Goal: Task Accomplishment & Management: Manage account settings

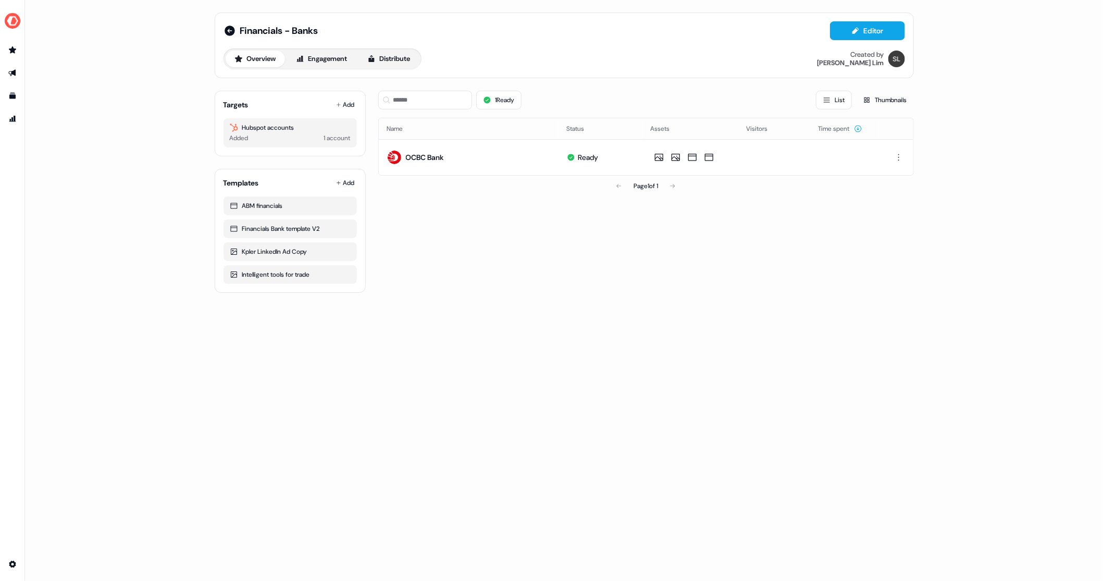
click at [256, 57] on button "Overview" at bounding box center [255, 59] width 59 height 17
click at [13, 92] on link "Library Library" at bounding box center [12, 96] width 17 height 17
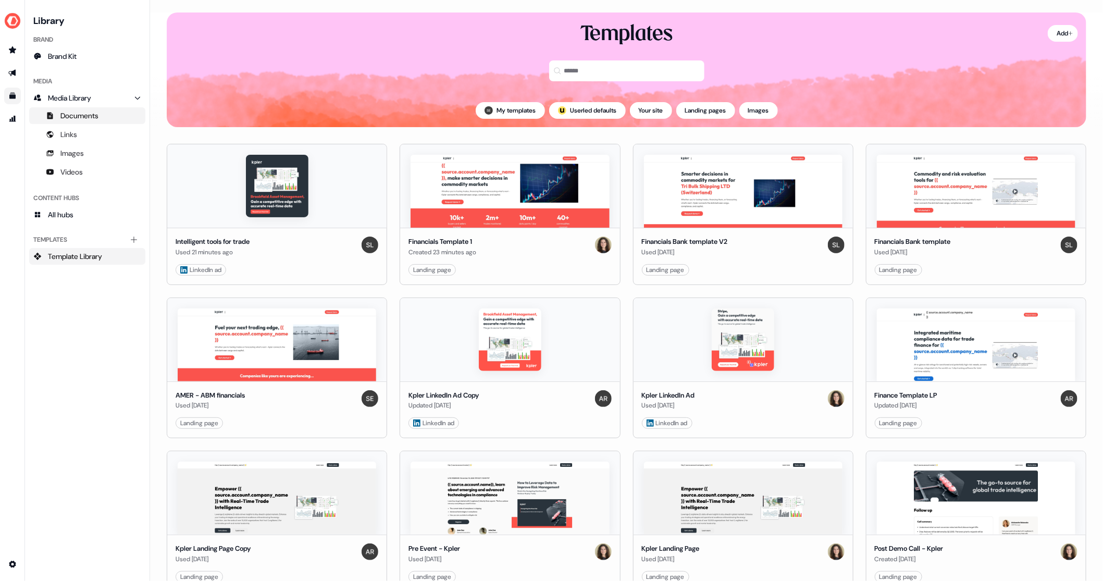
click at [90, 117] on span "Documents" at bounding box center [79, 115] width 38 height 10
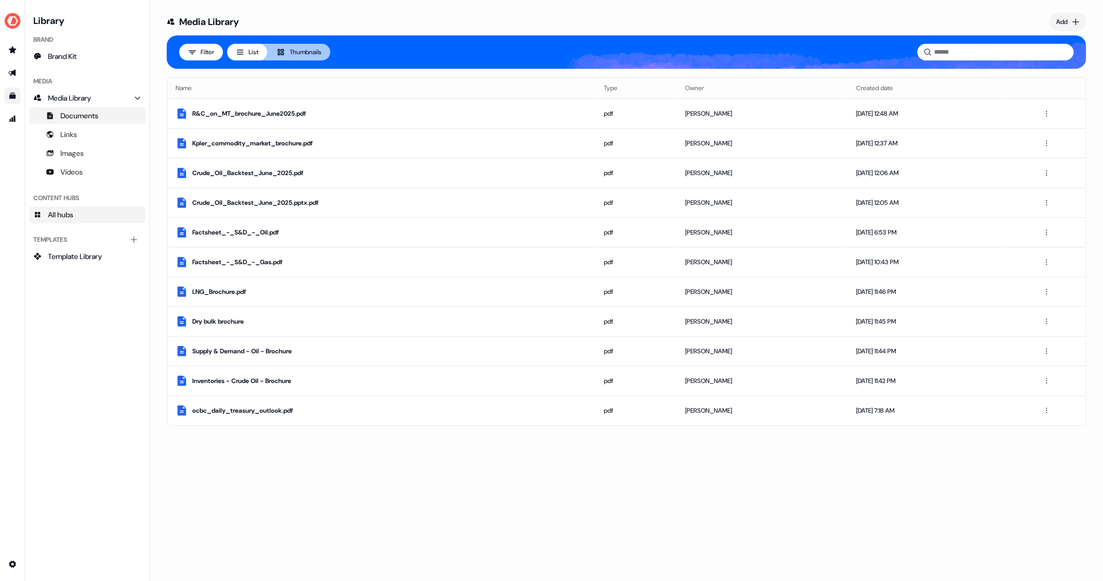
click at [73, 218] on span "All hubs" at bounding box center [61, 214] width 26 height 10
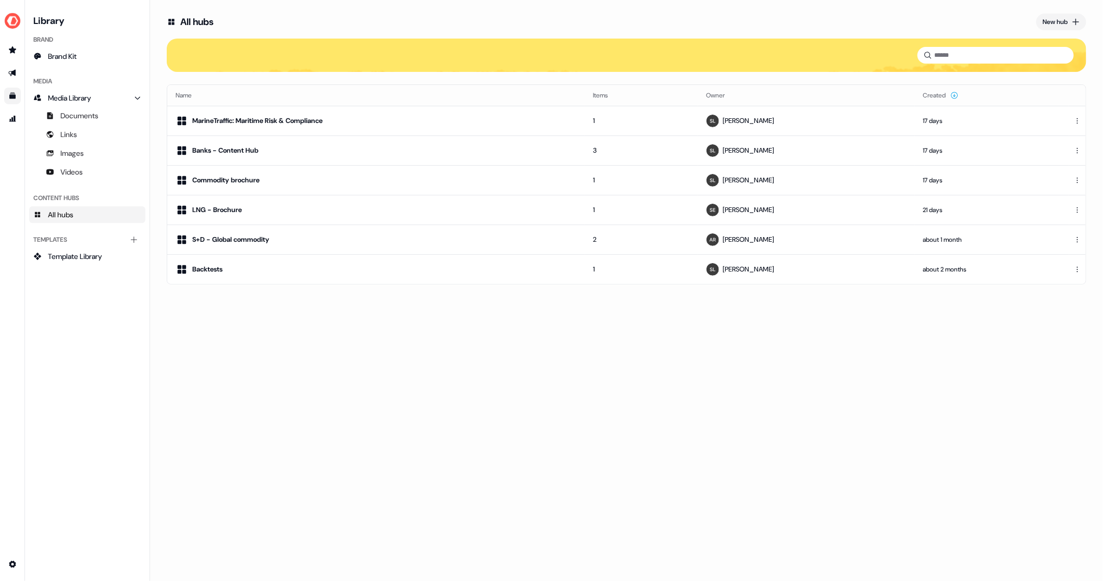
click at [426, 403] on div "All hubs New hub Name Items Owner Created MarineTraffic: Maritime Risk & Compli…" at bounding box center [626, 290] width 953 height 581
click at [1065, 19] on div "New hub" at bounding box center [1054, 22] width 25 height 10
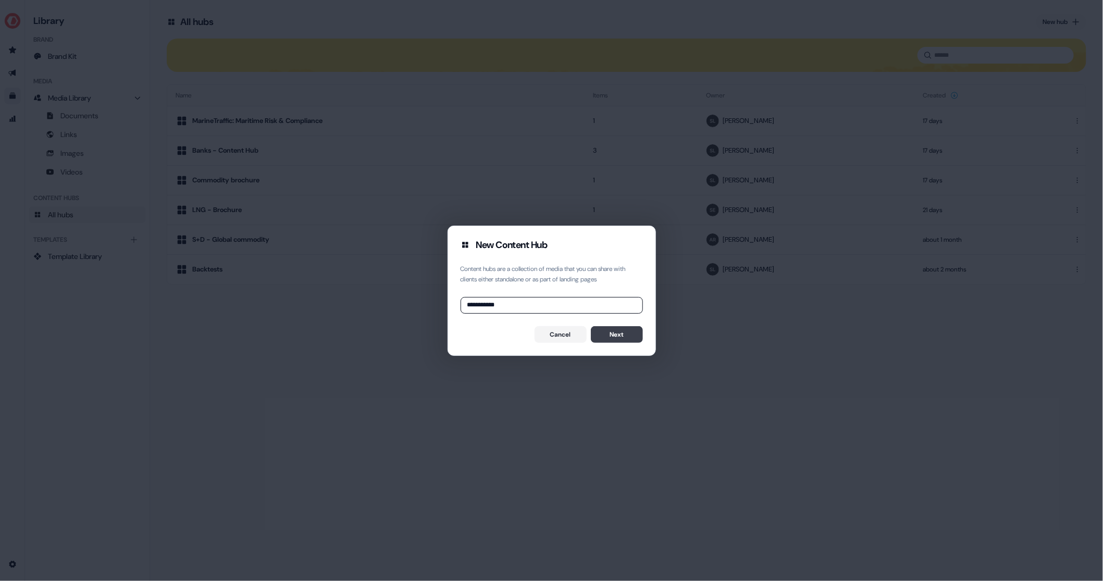
type input "**********"
click at [611, 328] on button "Next" at bounding box center [617, 334] width 52 height 17
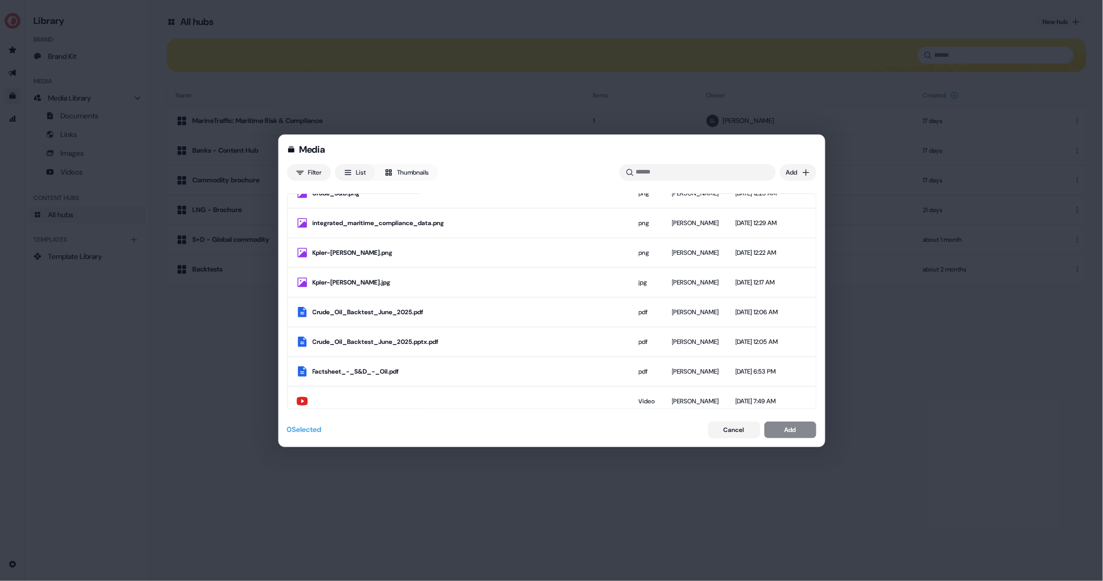
scroll to position [276, 0]
click at [668, 166] on input at bounding box center [697, 172] width 156 height 17
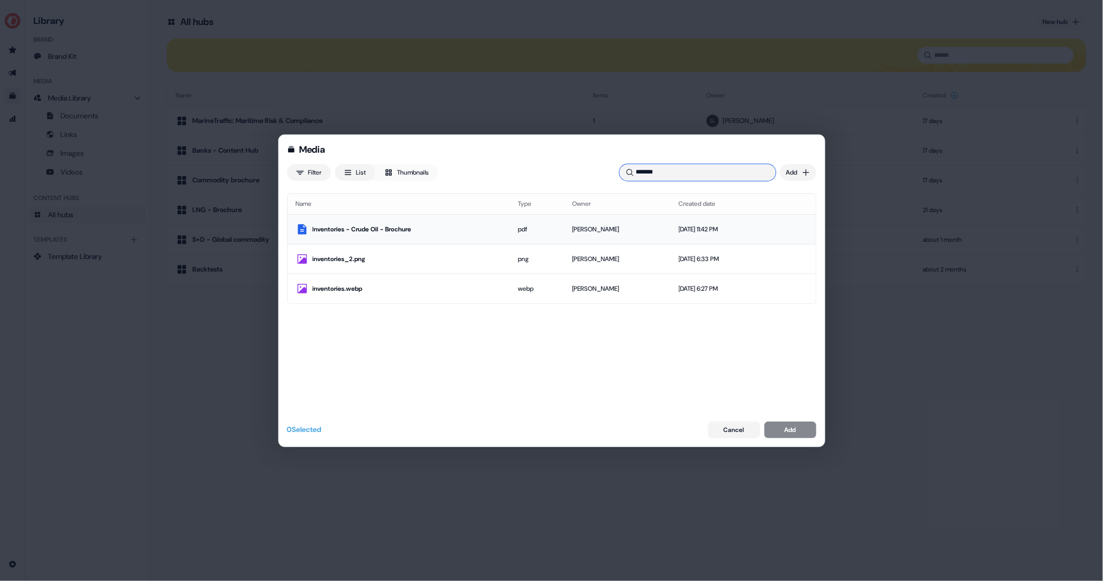
type input "*******"
click at [400, 231] on div "Inventories - Crude Oil - Brochure" at bounding box center [407, 229] width 189 height 10
click at [801, 431] on button "Add" at bounding box center [790, 429] width 52 height 17
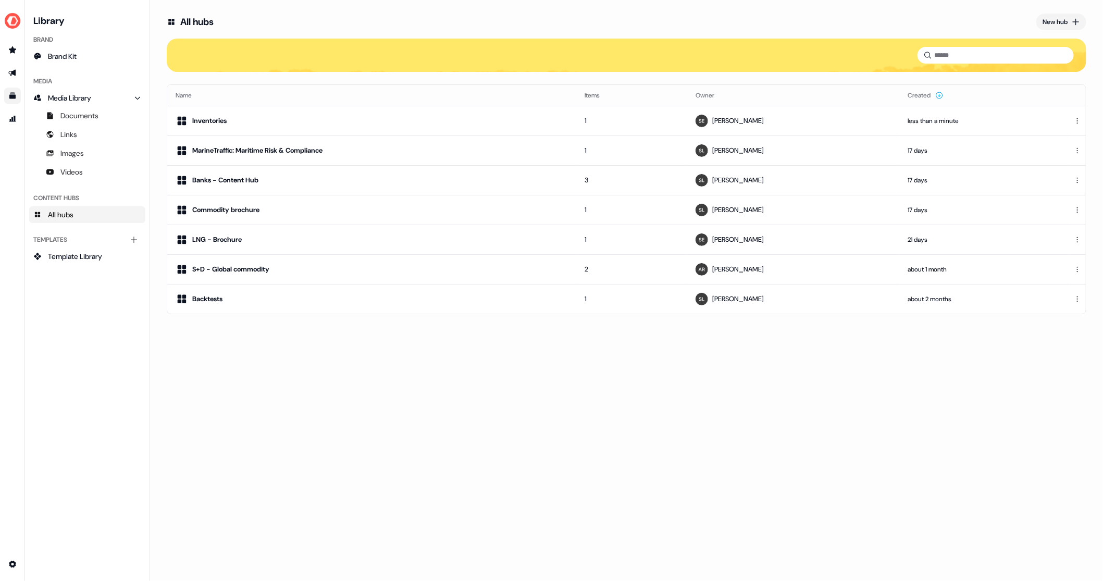
click at [700, 417] on div "All hubs New hub Name Items Owner Created Inventories 1 Sabastian Espinoza less…" at bounding box center [626, 290] width 953 height 581
click at [235, 346] on div "All hubs New hub Name Items Owner Created Inventories 1 Sabastian Espinoza 1 mi…" at bounding box center [626, 290] width 953 height 581
click at [1062, 21] on div "New hub" at bounding box center [1054, 22] width 25 height 10
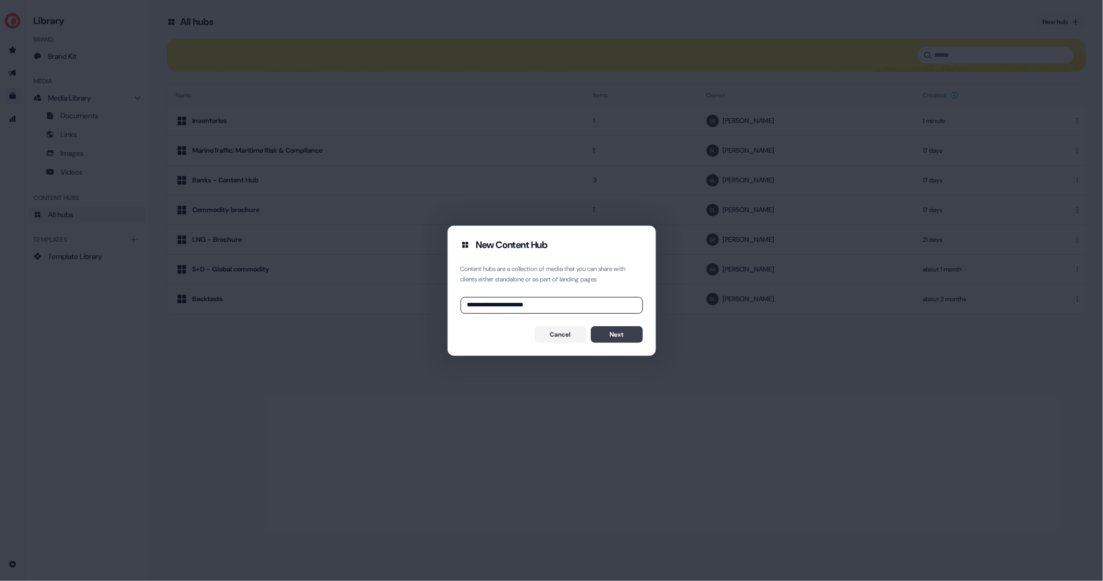
type input "**********"
click at [613, 337] on button "Next" at bounding box center [617, 334] width 52 height 17
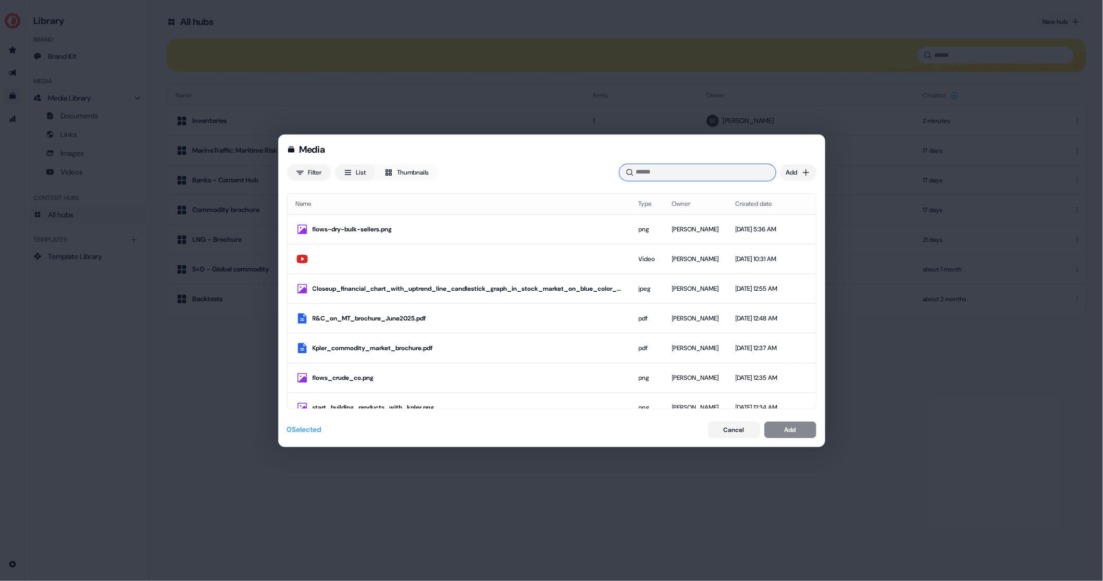
click at [670, 170] on input at bounding box center [697, 172] width 156 height 17
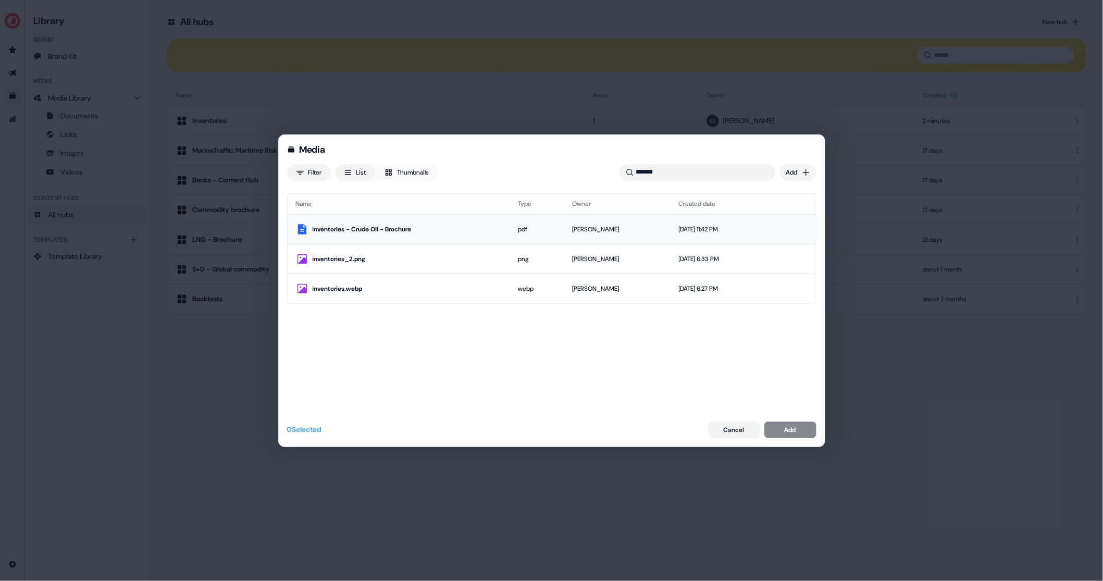
click at [405, 228] on div "Inventories - Crude Oil - Brochure" at bounding box center [407, 229] width 189 height 10
drag, startPoint x: 676, startPoint y: 170, endPoint x: 604, endPoint y: 173, distance: 72.0
click at [604, 173] on div "Filter List Thumbnails ******* Uploaded Add" at bounding box center [551, 172] width 529 height 17
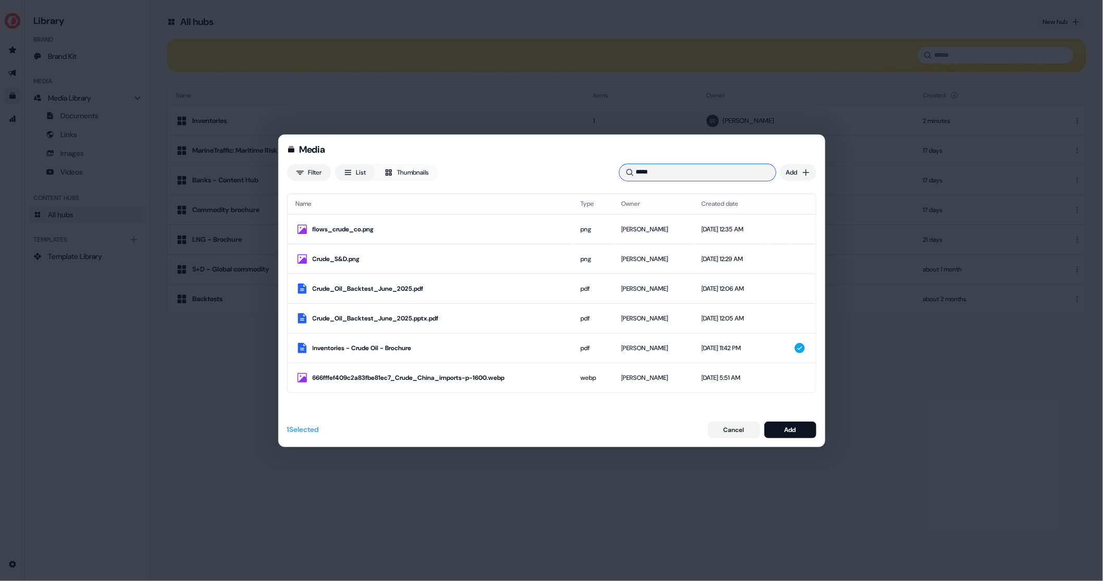
drag, startPoint x: 664, startPoint y: 168, endPoint x: 590, endPoint y: 167, distance: 74.0
click at [591, 168] on div "Filter List Thumbnails ***** Uploaded Add" at bounding box center [551, 172] width 529 height 17
click at [634, 171] on input "*****" at bounding box center [697, 172] width 156 height 17
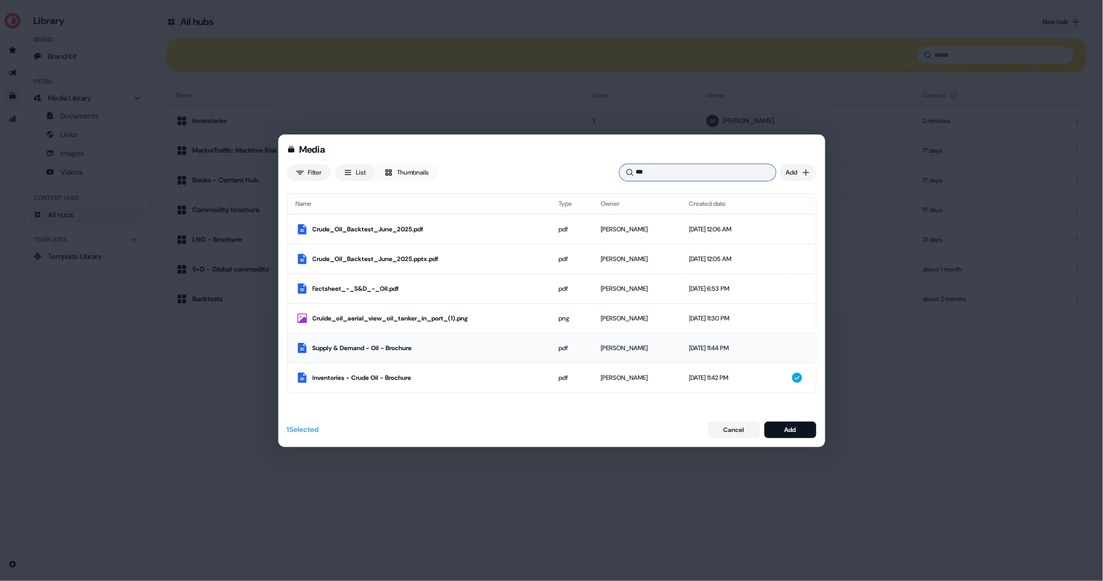
type input "***"
click at [377, 351] on div "Supply & Demand - Oil - Brochure" at bounding box center [428, 348] width 230 height 10
click at [650, 170] on input "***" at bounding box center [697, 172] width 156 height 17
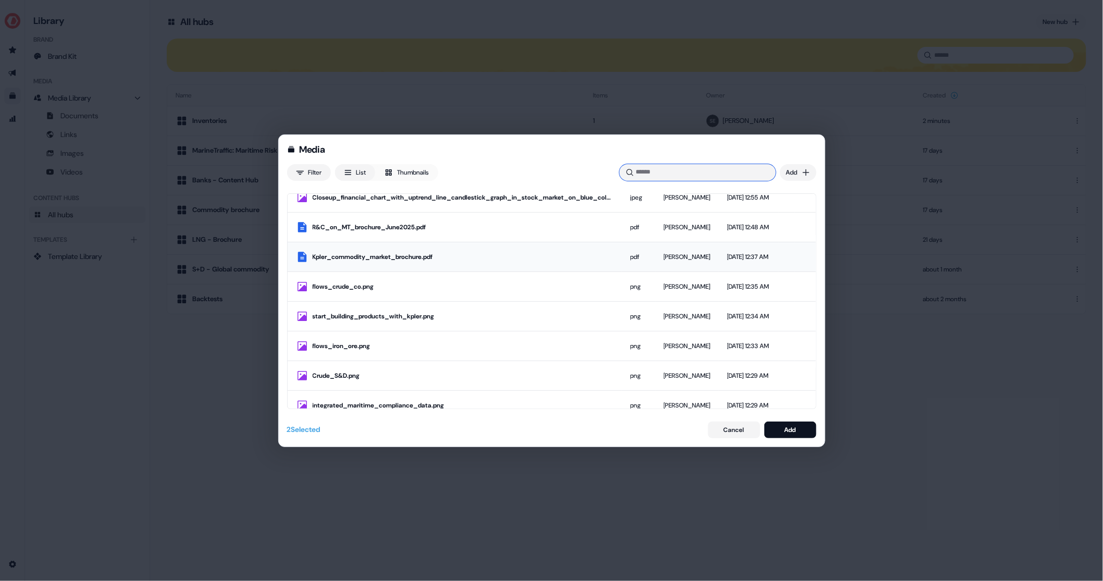
scroll to position [90, 0]
click at [381, 253] on div "Kpler_commodity_market_brochure.pdf" at bounding box center [463, 258] width 301 height 10
click at [670, 169] on input at bounding box center [697, 172] width 156 height 17
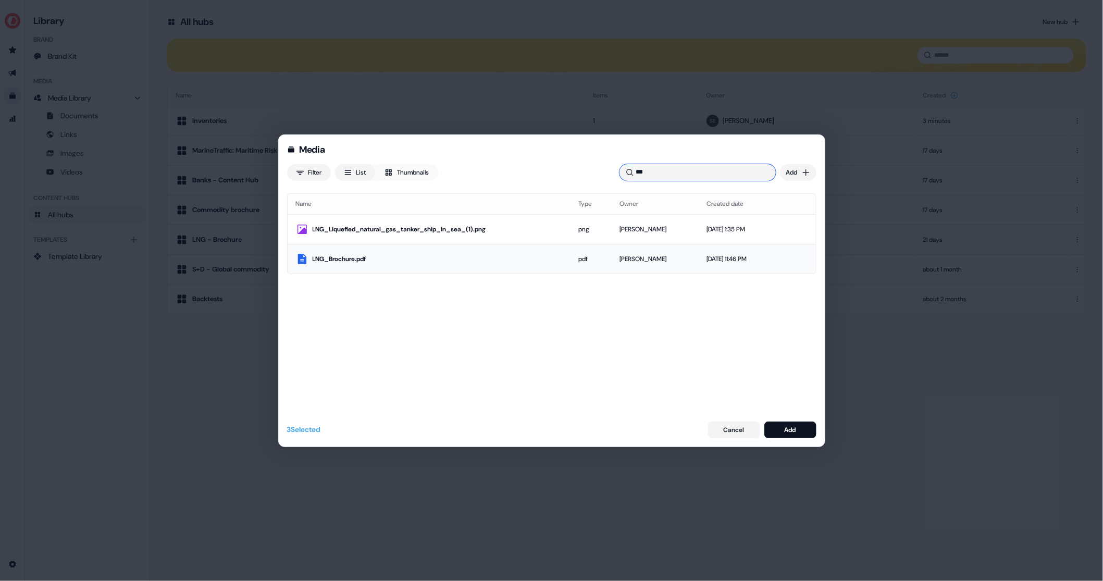
type input "***"
click at [343, 262] on div "LNG_Brochure.pdf" at bounding box center [438, 259] width 250 height 10
click at [689, 167] on input "***" at bounding box center [697, 172] width 156 height 17
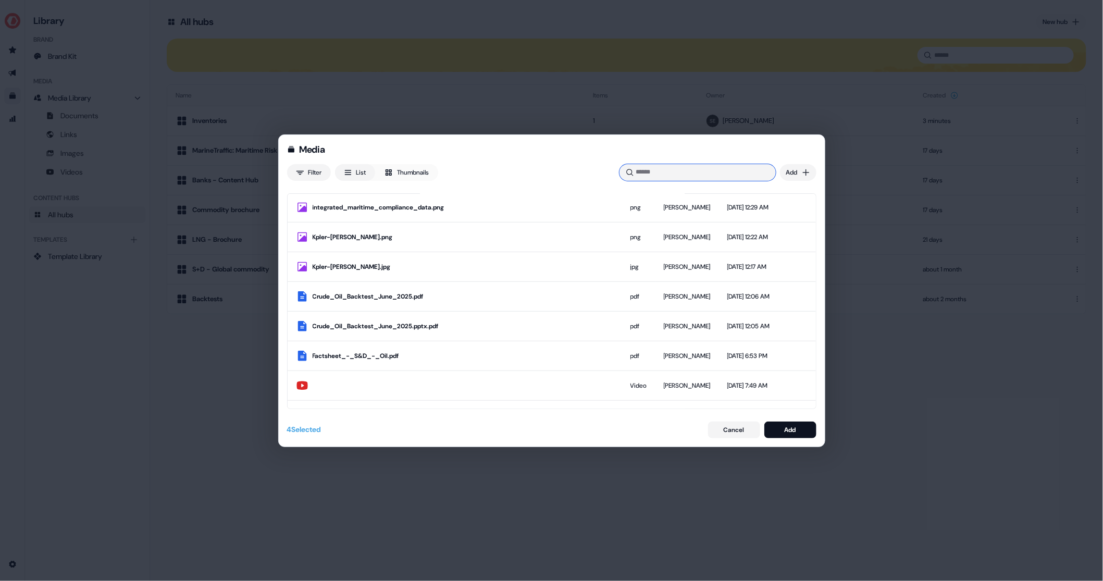
scroll to position [284, 0]
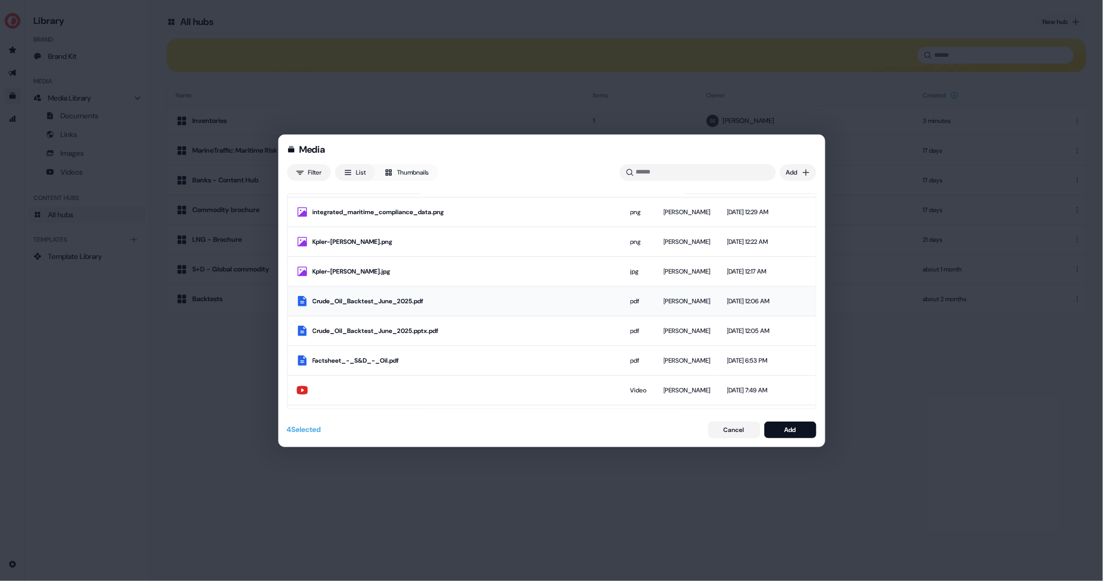
click at [436, 300] on div "Crude_Oil_Backtest_June_2025.pdf" at bounding box center [463, 301] width 301 height 10
click at [788, 425] on div "Add" at bounding box center [790, 430] width 11 height 10
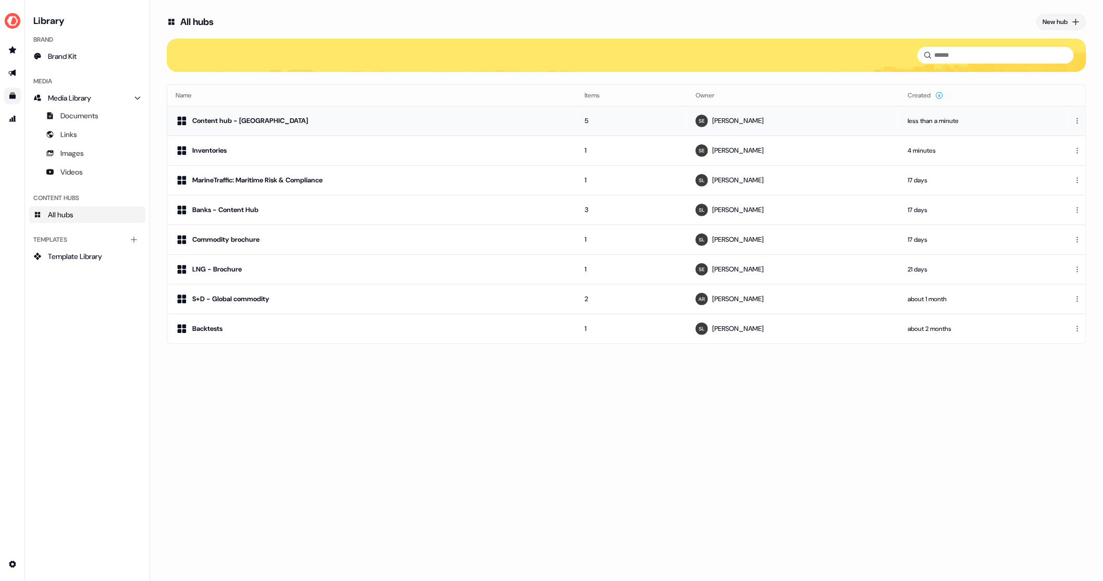
click at [263, 117] on div "Content hub - Americas" at bounding box center [250, 121] width 116 height 10
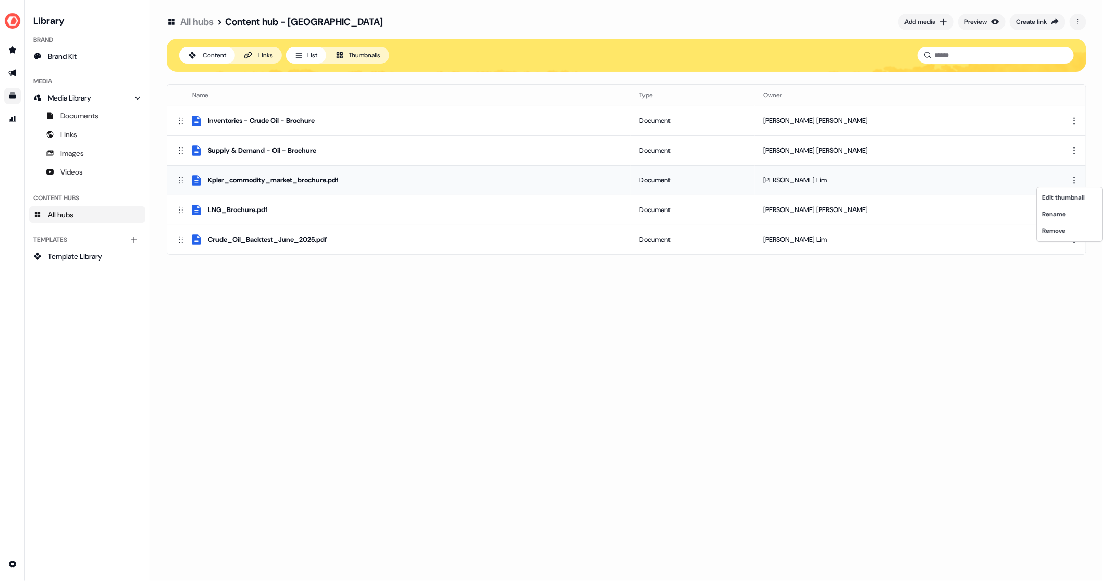
click at [1072, 182] on html "For the best experience switch devices to a bigger screen. Go to Userled.io Lib…" at bounding box center [551, 290] width 1103 height 581
click at [1055, 215] on div "Rename" at bounding box center [1069, 214] width 61 height 17
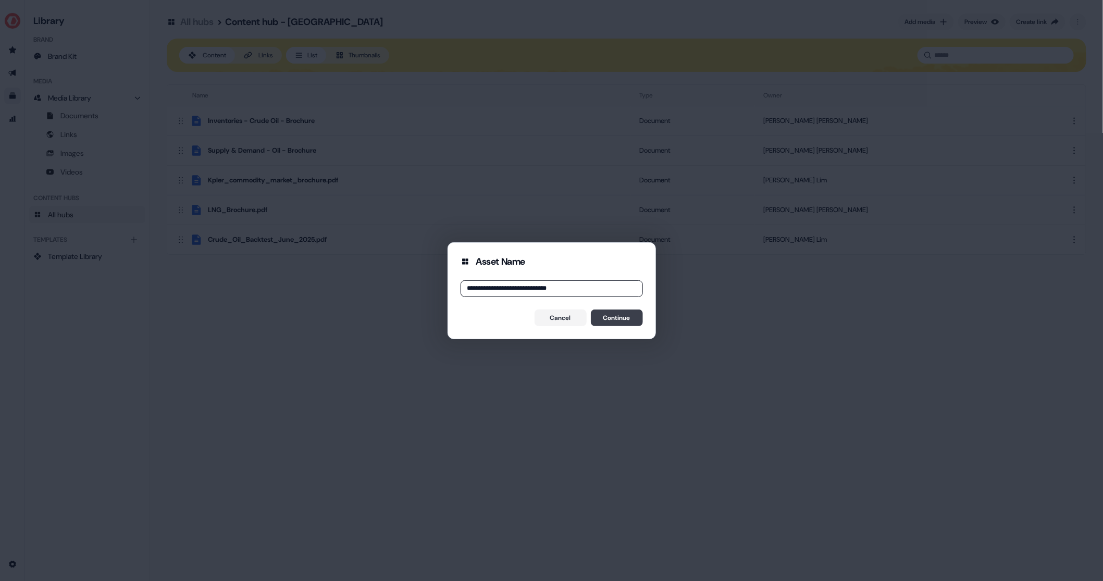
type input "**********"
click at [623, 316] on button "Continue" at bounding box center [617, 317] width 52 height 17
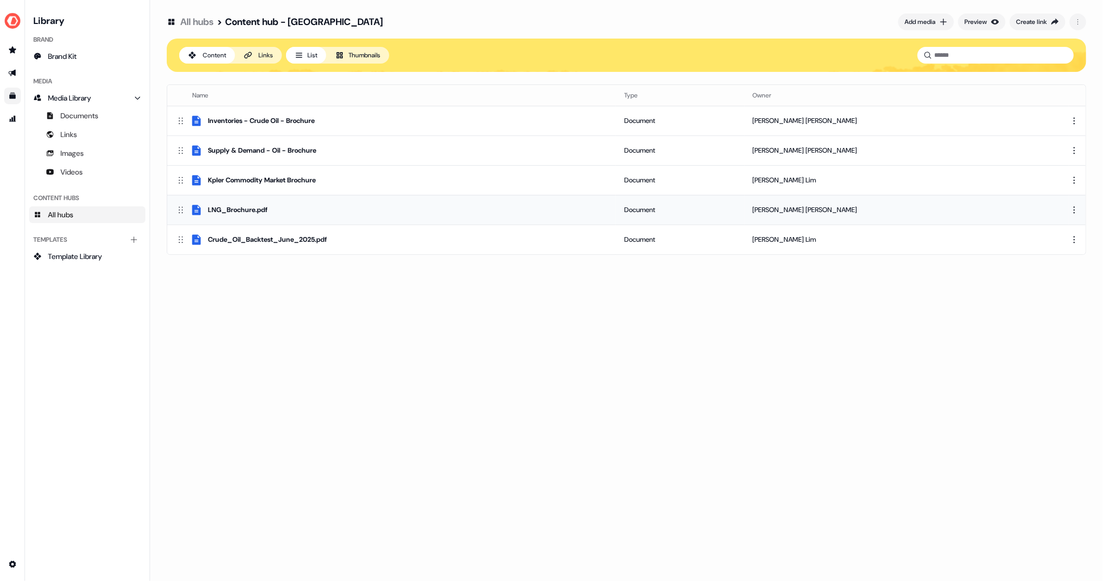
click at [1074, 214] on td at bounding box center [1077, 210] width 17 height 30
click at [1075, 210] on html "For the best experience switch devices to a bigger screen. Go to Userled.io Lib…" at bounding box center [551, 290] width 1103 height 581
click at [1062, 243] on div "Rename" at bounding box center [1069, 243] width 61 height 17
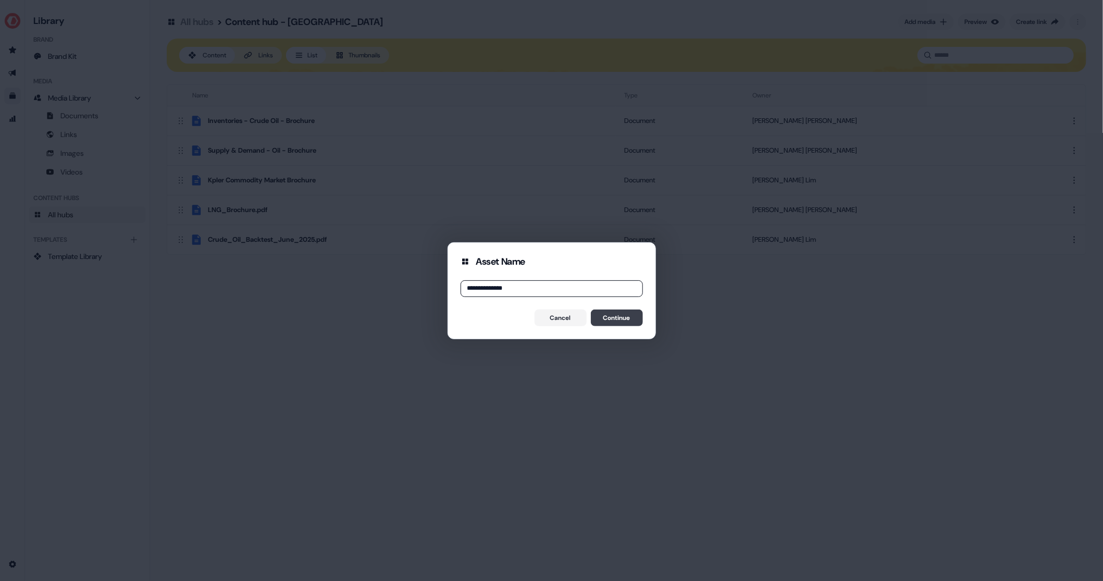
type input "**********"
click at [619, 315] on button "Continue" at bounding box center [617, 317] width 52 height 17
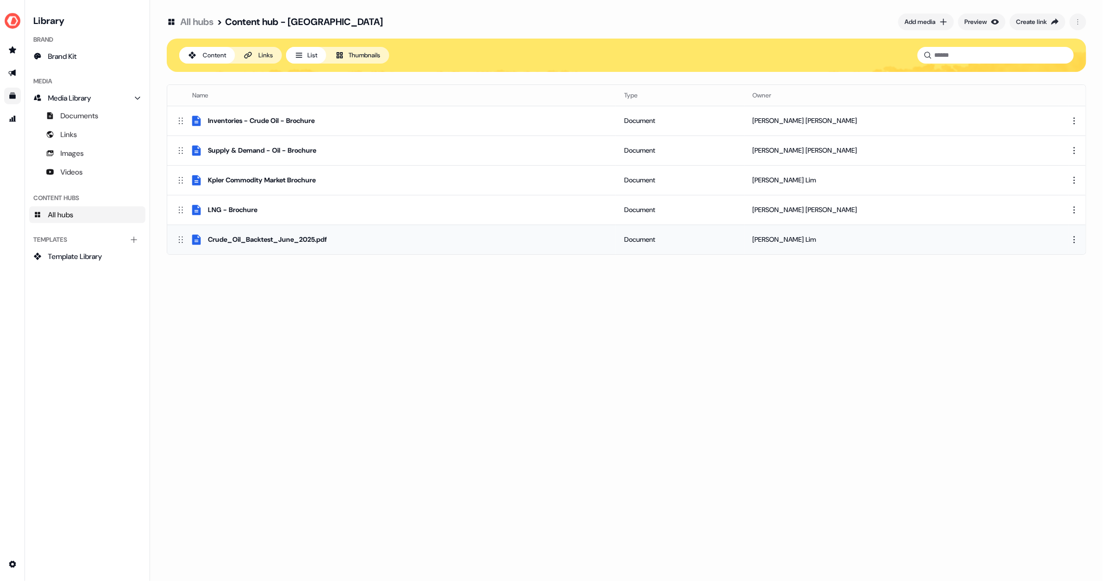
click at [1078, 235] on html "For the best experience switch devices to a bigger screen. Go to Userled.io Lib…" at bounding box center [551, 290] width 1103 height 581
click at [1052, 274] on div "Rename" at bounding box center [1069, 273] width 61 height 17
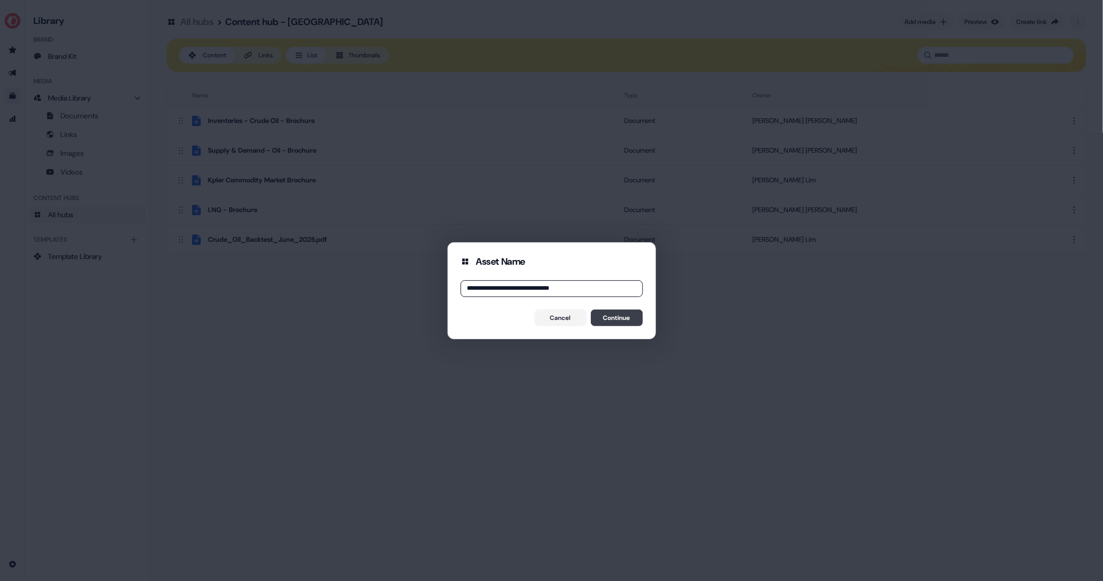
type input "**********"
click at [619, 321] on button "Continue" at bounding box center [617, 317] width 52 height 17
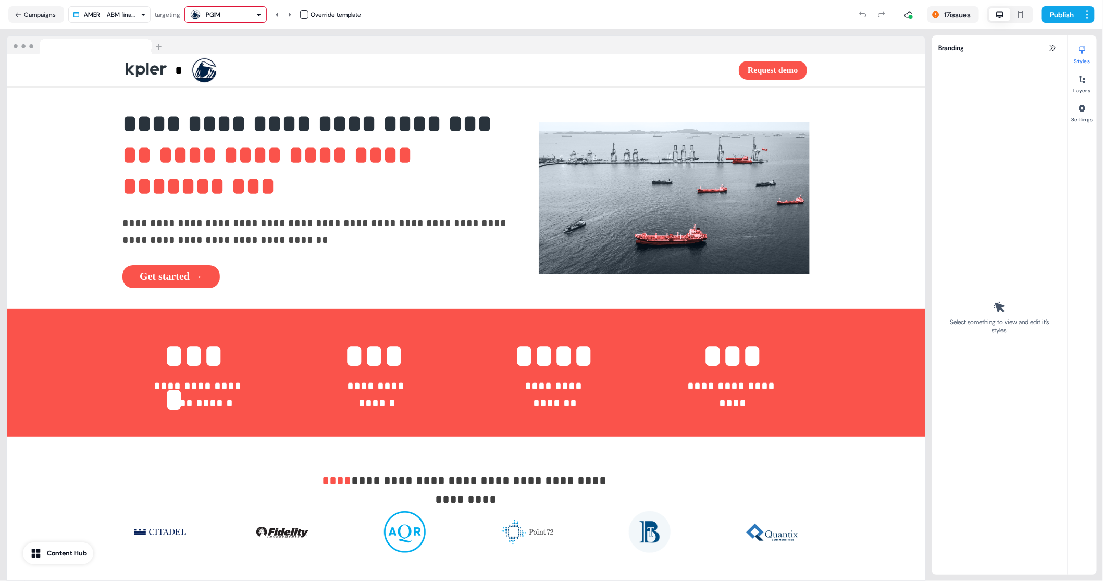
scroll to position [619, 0]
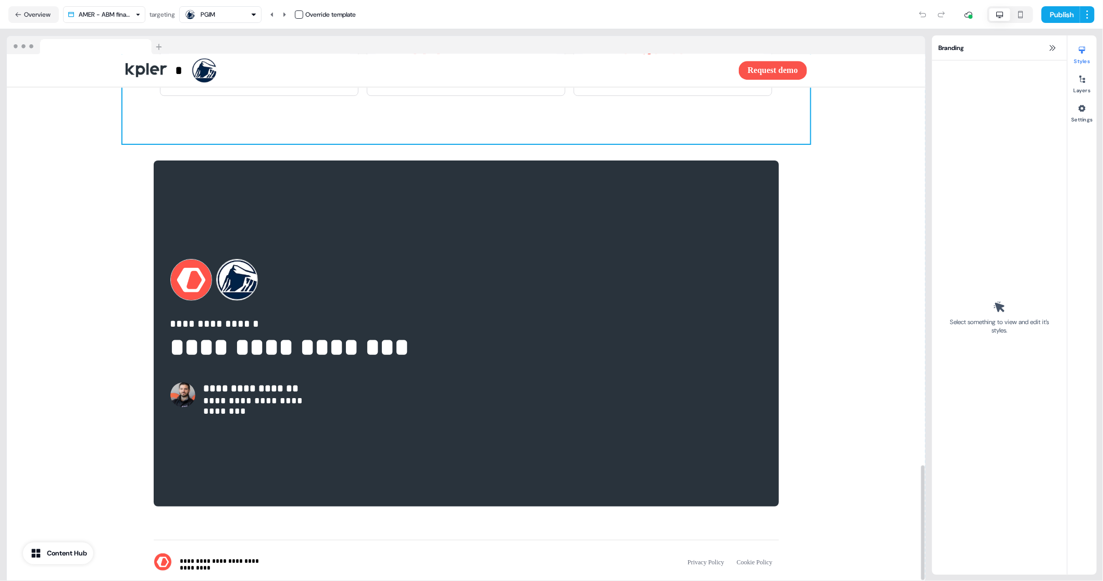
scroll to position [1881, 0]
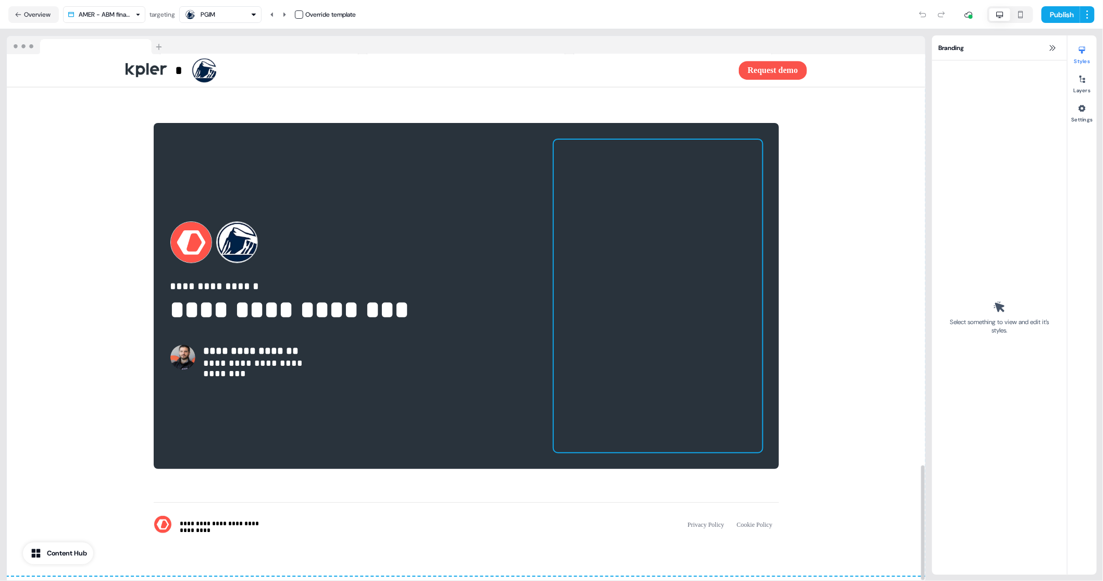
click at [737, 240] on div at bounding box center [658, 296] width 208 height 313
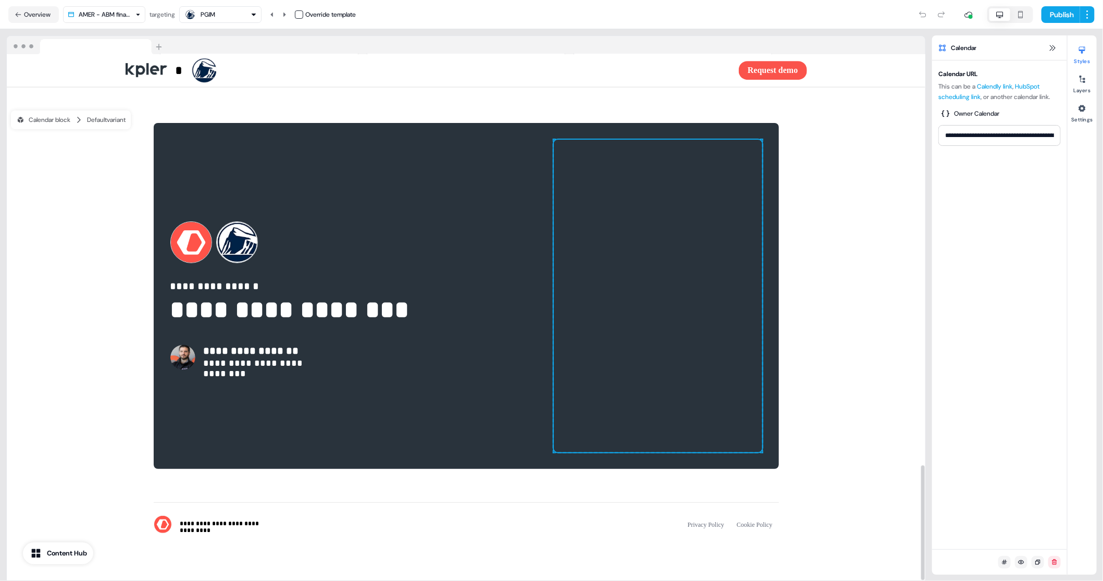
click at [738, 241] on div at bounding box center [658, 296] width 208 height 313
click at [997, 139] on input "**********" at bounding box center [999, 135] width 122 height 21
click at [654, 253] on div at bounding box center [658, 296] width 208 height 313
click at [654, 286] on div at bounding box center [658, 296] width 208 height 313
click at [1091, 12] on html "**********" at bounding box center [551, 290] width 1103 height 581
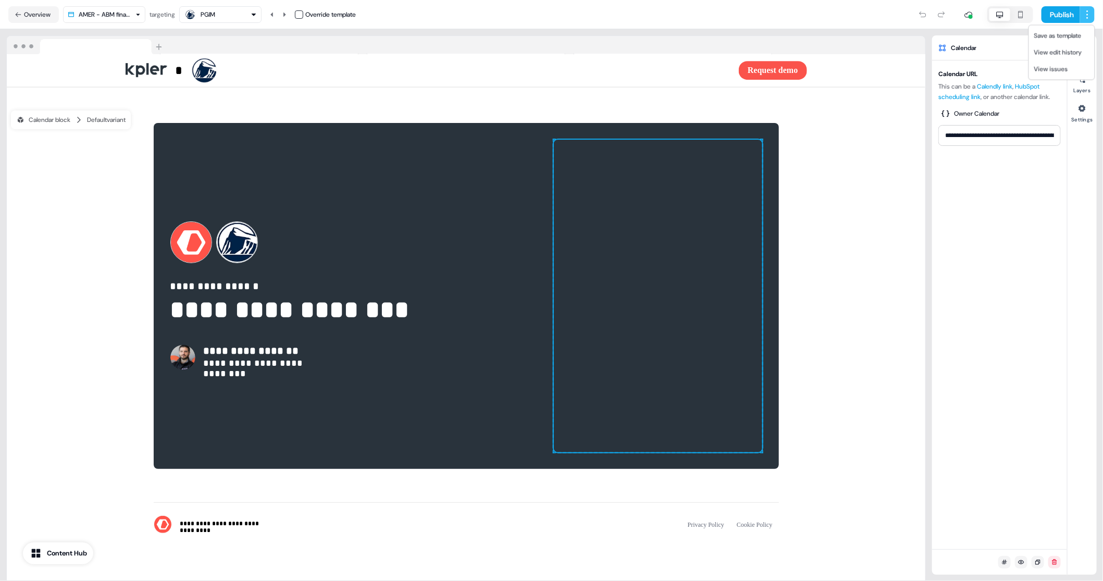
click at [1091, 12] on html "**********" at bounding box center [551, 290] width 1103 height 581
click at [42, 16] on button "Overview" at bounding box center [33, 14] width 51 height 17
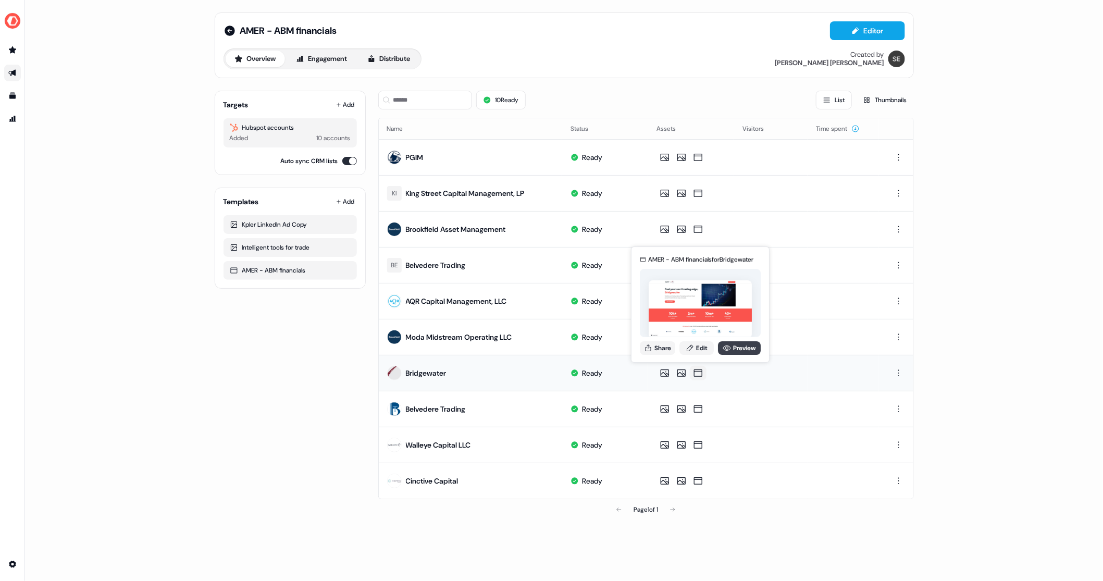
click at [729, 347] on icon at bounding box center [727, 348] width 8 height 8
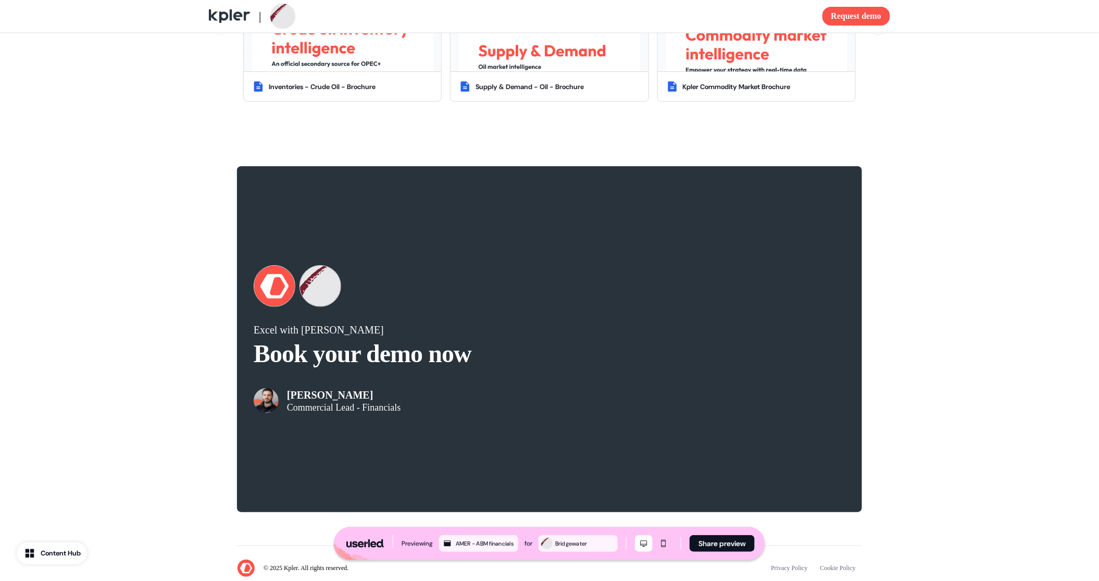
scroll to position [1822, 0]
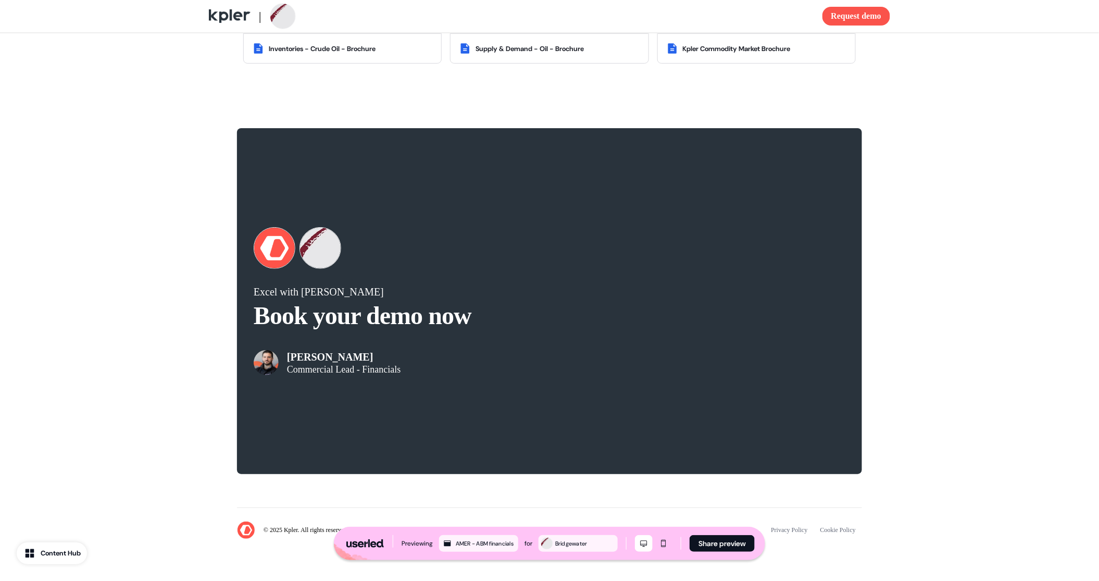
click at [908, 210] on div "Excel with Kpler Book your demo now Michael DeNapoles Commercial Lead - Financi…" at bounding box center [549, 300] width 1099 height 379
click at [943, 232] on div "Excel with Kpler Book your demo now Michael DeNapoles Commercial Lead - Financi…" at bounding box center [549, 300] width 1099 height 379
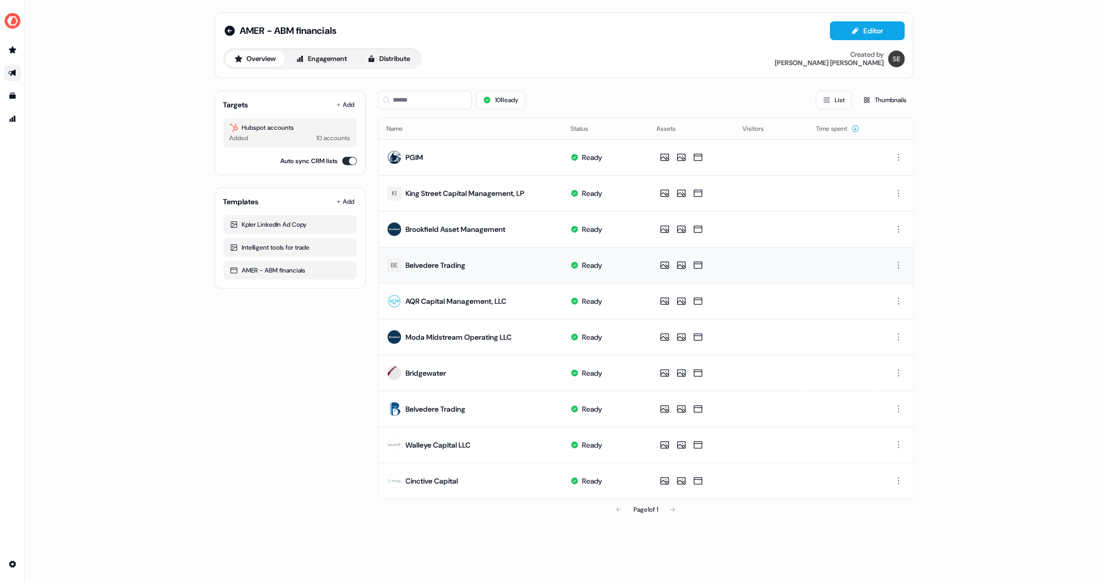
click at [431, 264] on div "Belvedere Trading" at bounding box center [436, 265] width 60 height 10
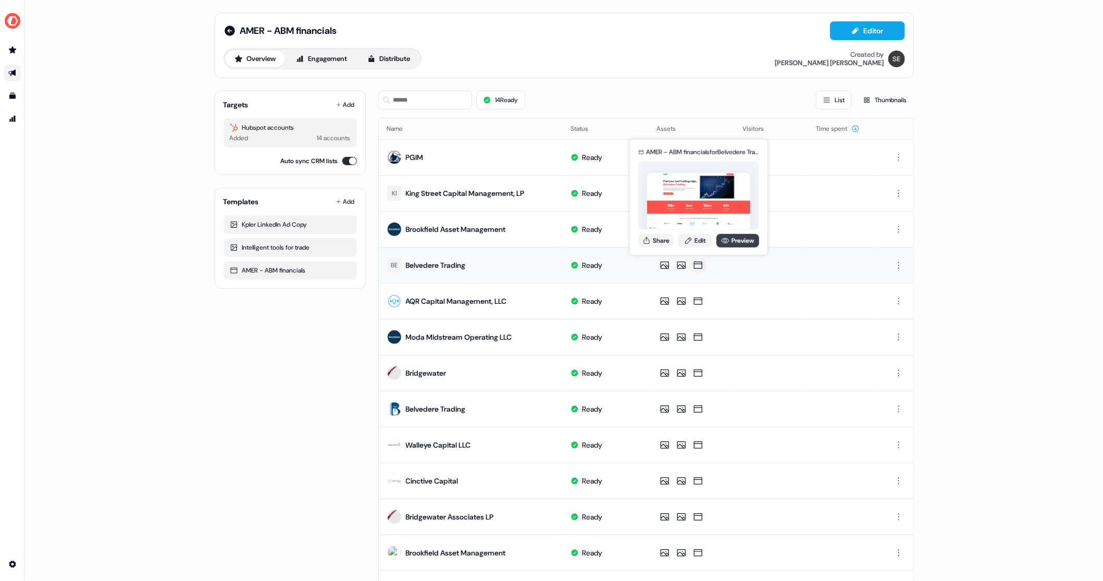
click at [733, 241] on link "Preview" at bounding box center [737, 240] width 43 height 14
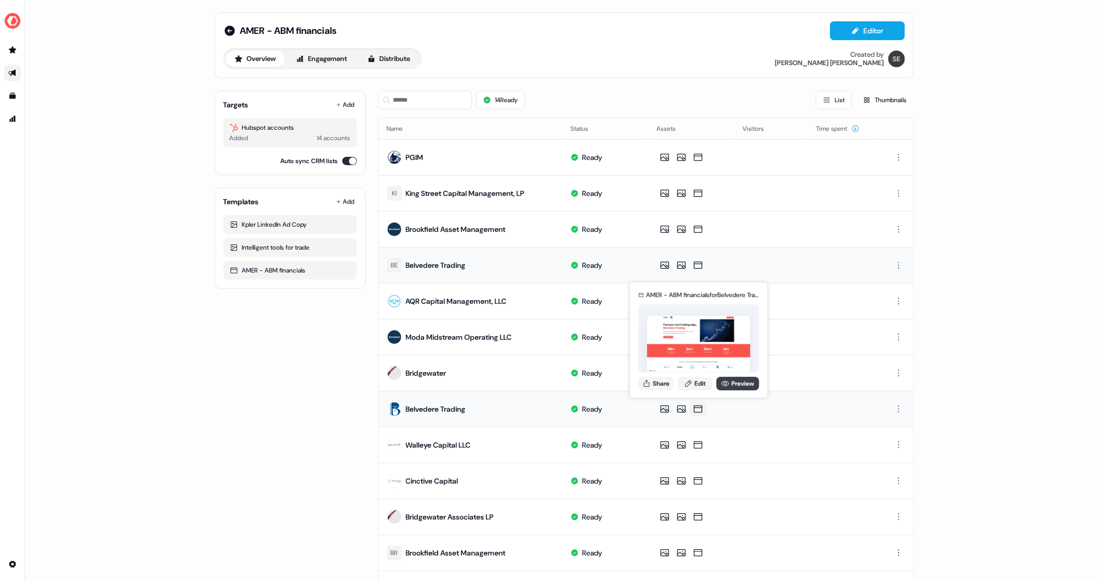
click at [730, 381] on link "Preview" at bounding box center [737, 384] width 43 height 14
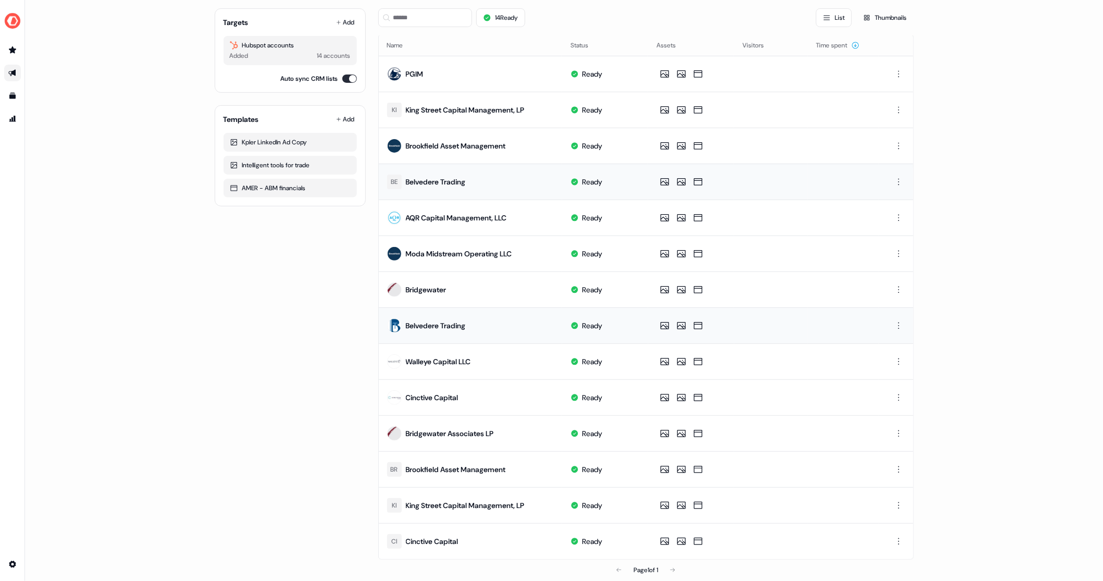
scroll to position [91, 0]
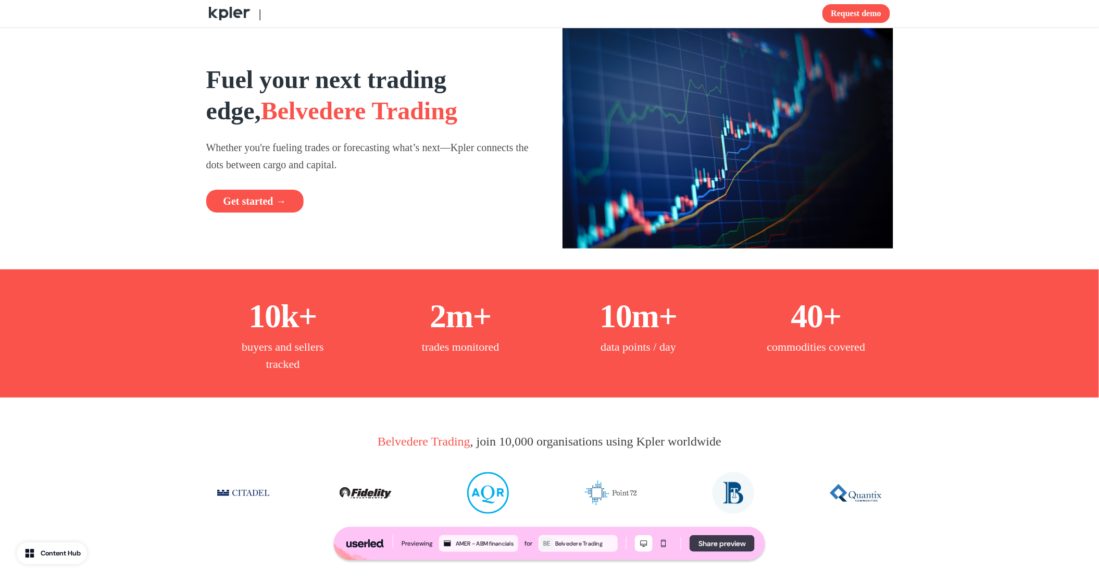
click at [713, 545] on button "Share preview" at bounding box center [722, 543] width 65 height 17
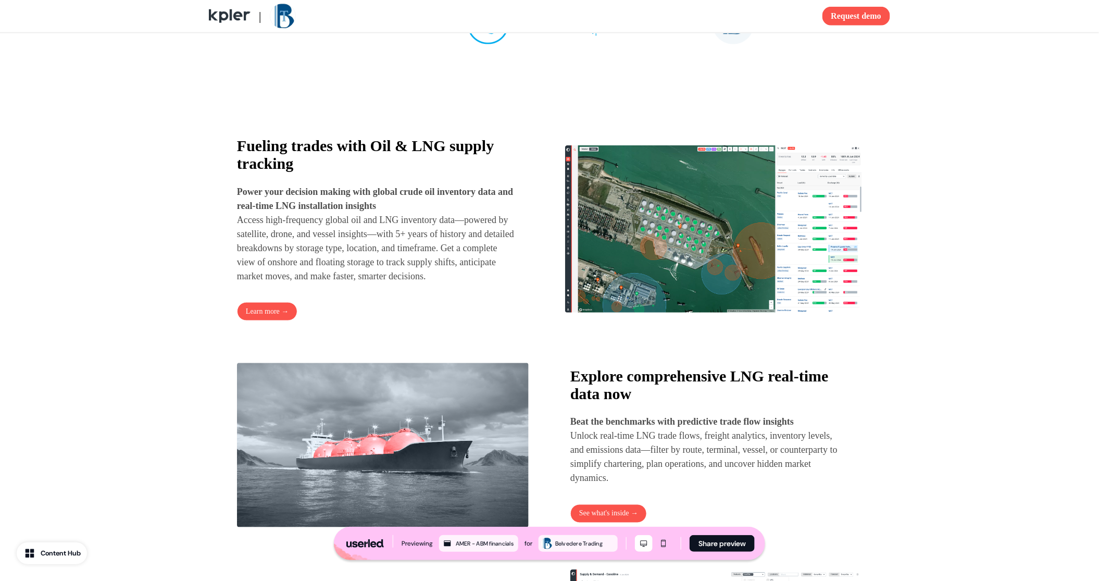
scroll to position [494, 0]
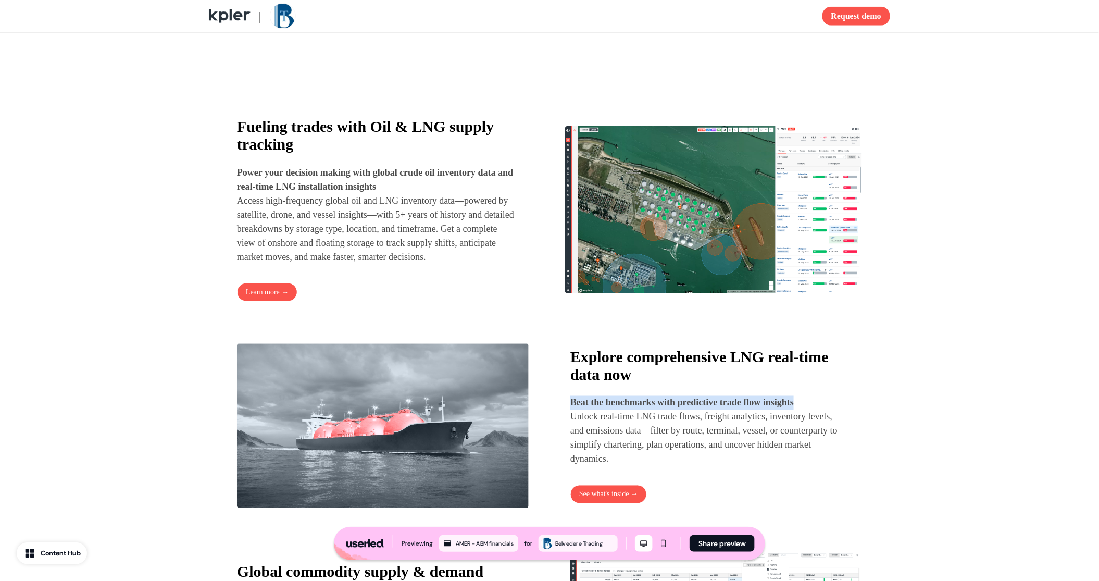
drag, startPoint x: 815, startPoint y: 423, endPoint x: 572, endPoint y: 424, distance: 242.8
click at [572, 424] on p "Beat the benchmarks with predictive trade flow insights Unlock real-time LNG tr…" at bounding box center [706, 431] width 273 height 70
copy strong "Beat the benchmarks with predictive trade flow insights"
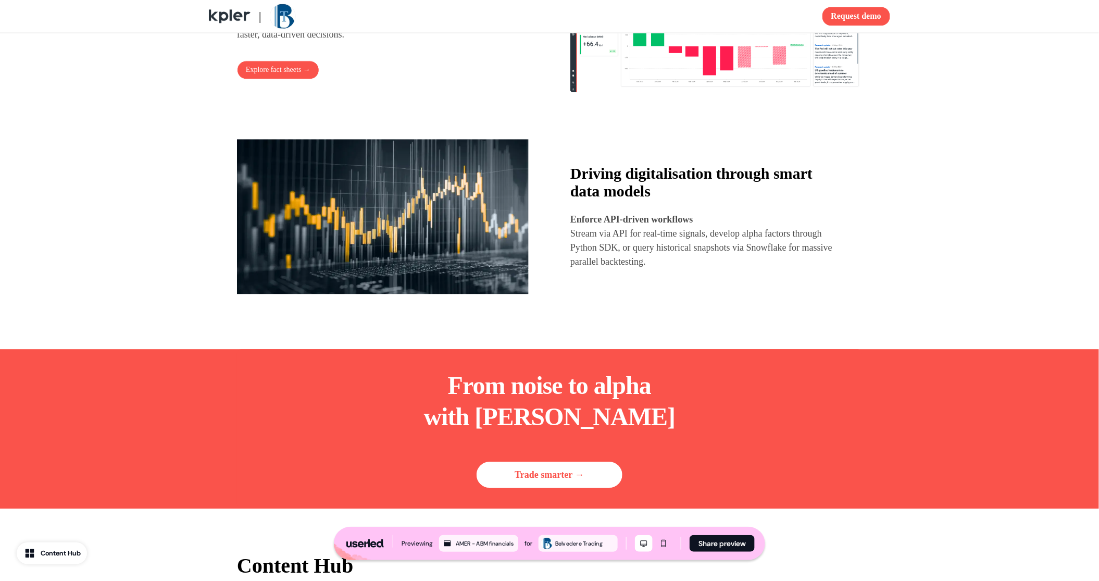
scroll to position [1095, 0]
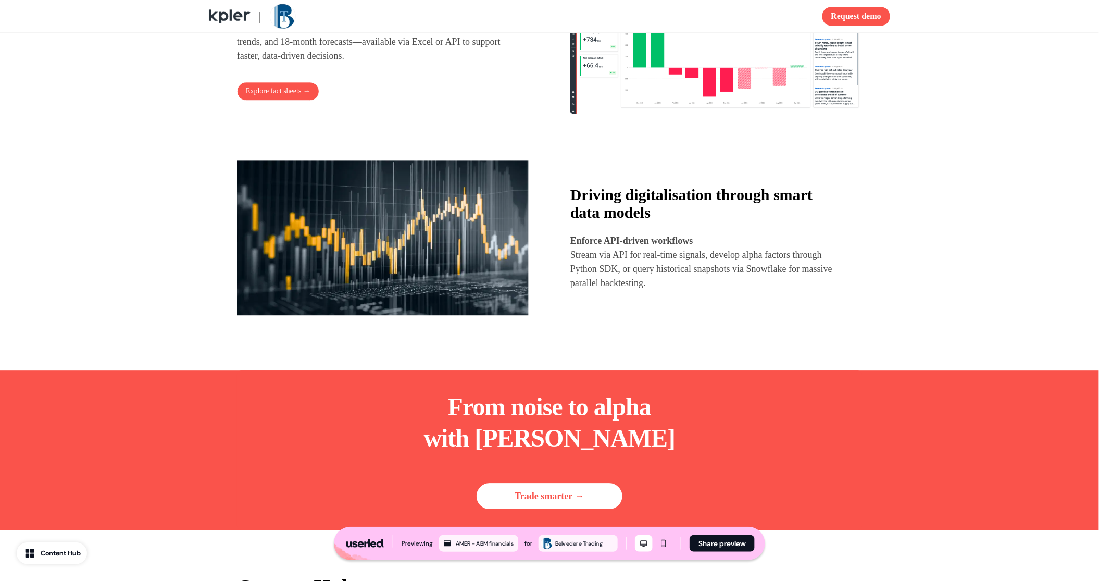
click at [574, 246] on strong "Enforce API-driven workflows" at bounding box center [631, 240] width 123 height 10
click at [620, 272] on p "Stream via API for real-time signals, develop alpha factors through Python SDK,…" at bounding box center [706, 269] width 273 height 42
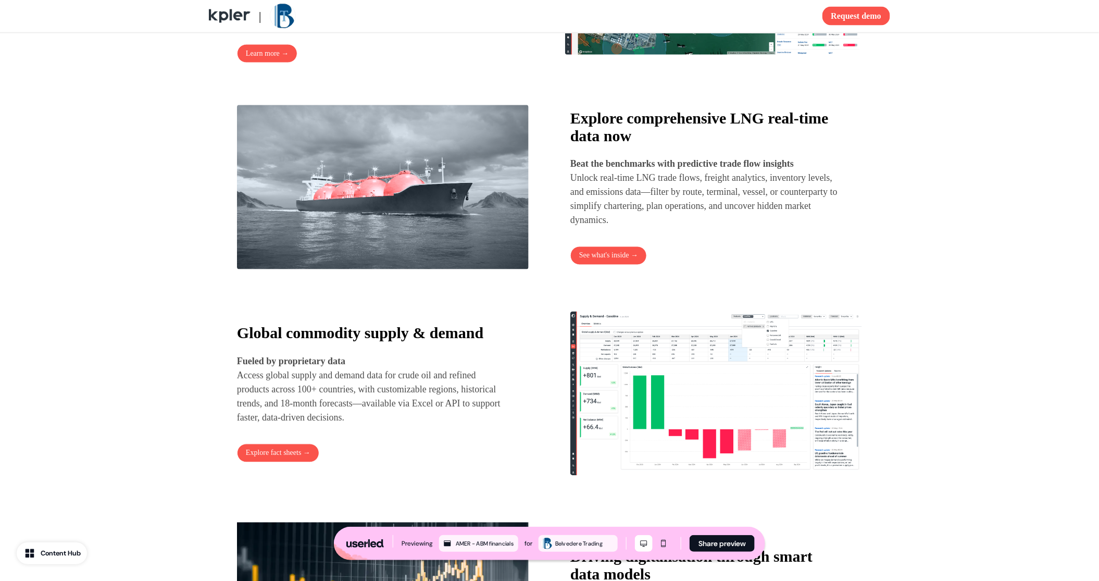
scroll to position [723, 0]
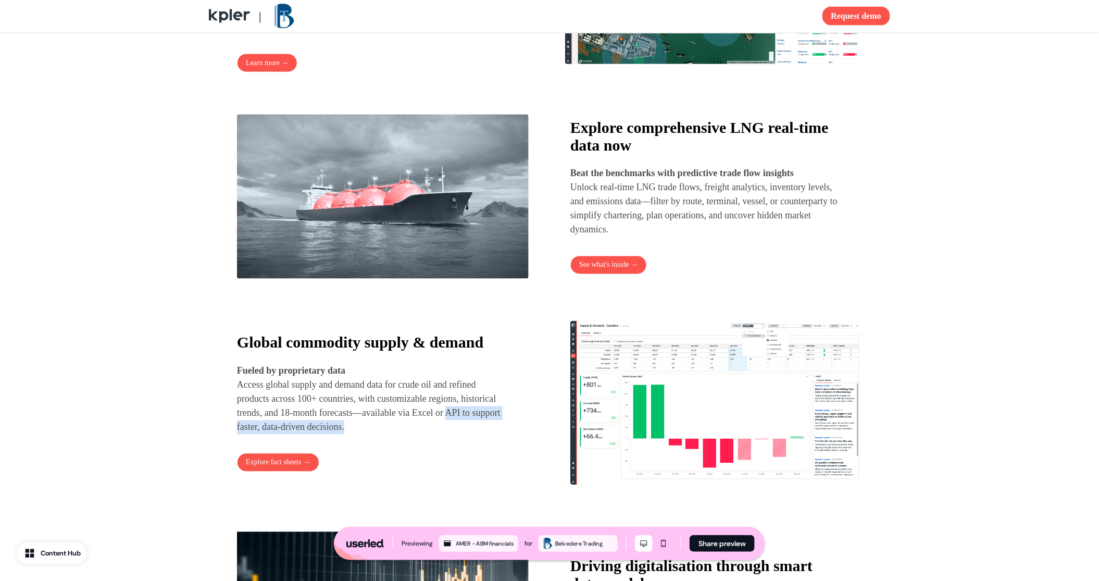
drag, startPoint x: 421, startPoint y: 445, endPoint x: 238, endPoint y: 445, distance: 183.9
click at [238, 434] on p "Fueled by proprietary data Access global supply and demand data for crude oil a…" at bounding box center [373, 399] width 273 height 70
copy p "API to support faster, data-driven decisions."
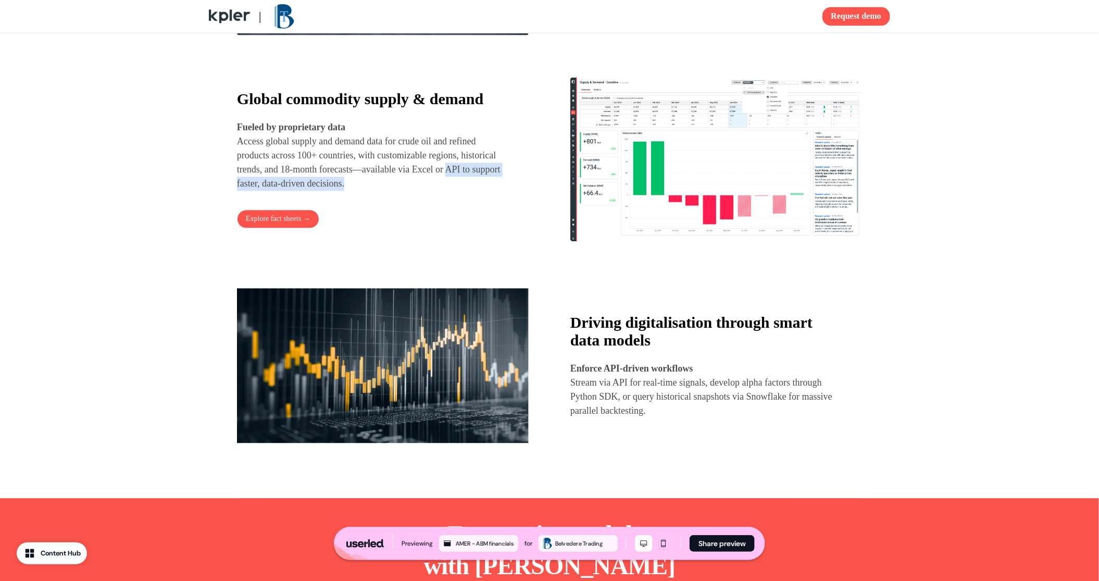
scroll to position [968, 0]
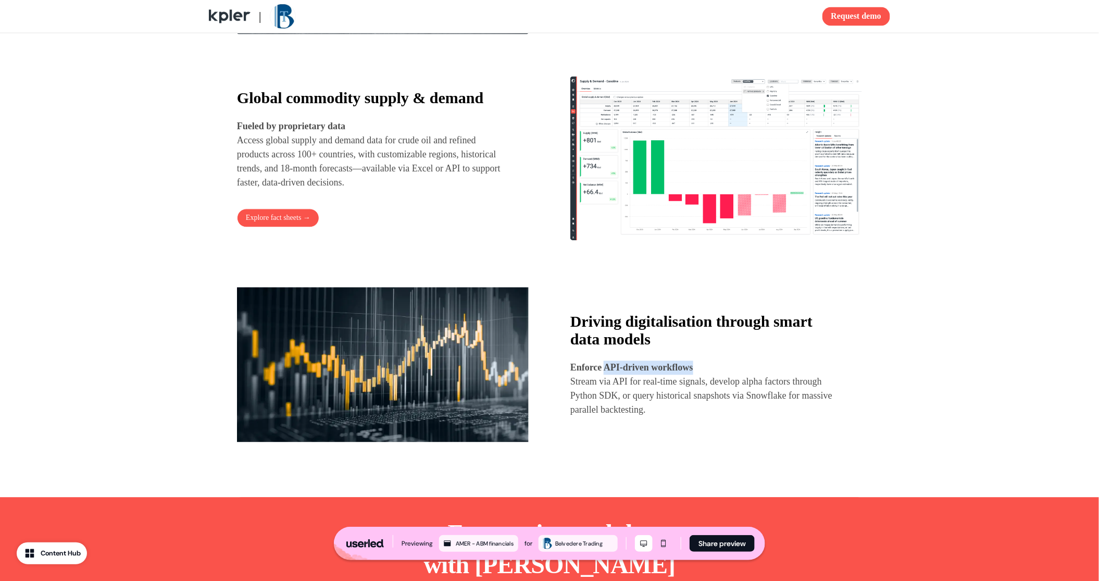
drag, startPoint x: 703, startPoint y: 388, endPoint x: 608, endPoint y: 389, distance: 94.3
click at [608, 375] on p "Enforce API-driven workflows" at bounding box center [706, 368] width 273 height 14
copy strong "API-driven workflows"
drag, startPoint x: 815, startPoint y: 398, endPoint x: 669, endPoint y: 406, distance: 146.1
click at [669, 406] on p "Stream via API for real-time signals, develop alpha factors through Python SDK,…" at bounding box center [706, 396] width 273 height 42
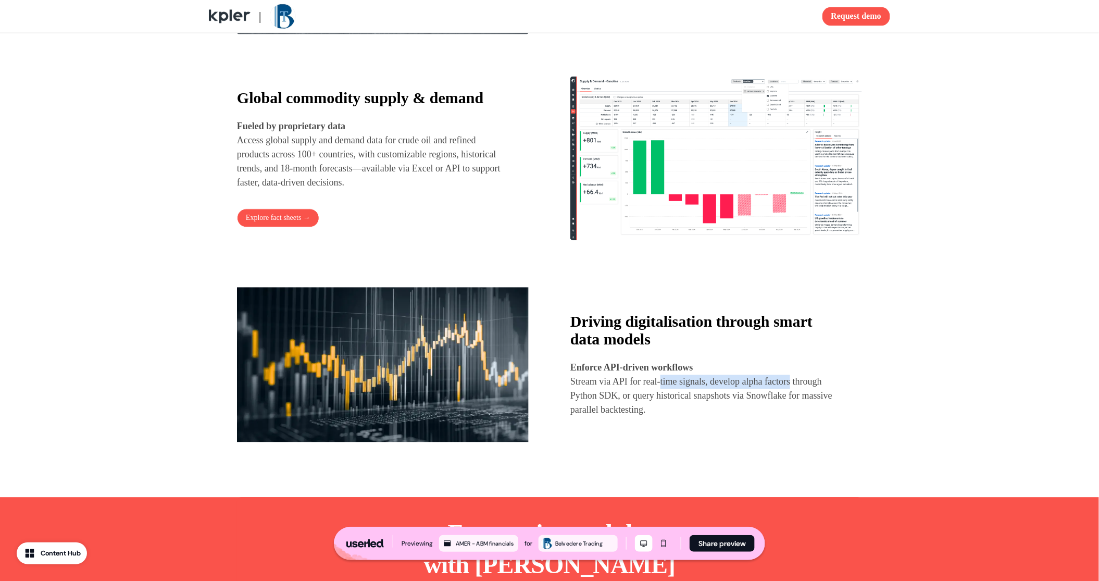
click at [671, 406] on p "Stream via API for real-time signals, develop alpha factors through Python SDK,…" at bounding box center [706, 396] width 273 height 42
drag, startPoint x: 717, startPoint y: 402, endPoint x: 618, endPoint y: 407, distance: 99.6
click at [618, 407] on p "Stream via API for real-time signals, develop alpha factors through Python SDK,…" at bounding box center [706, 396] width 273 height 42
copy p "API for real-time signals"
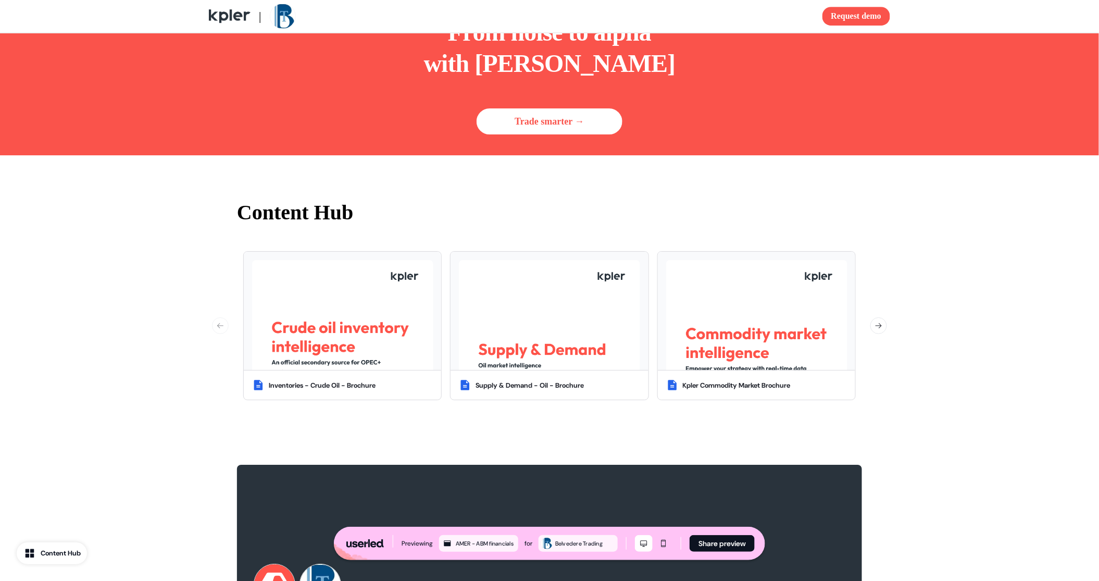
scroll to position [1470, 0]
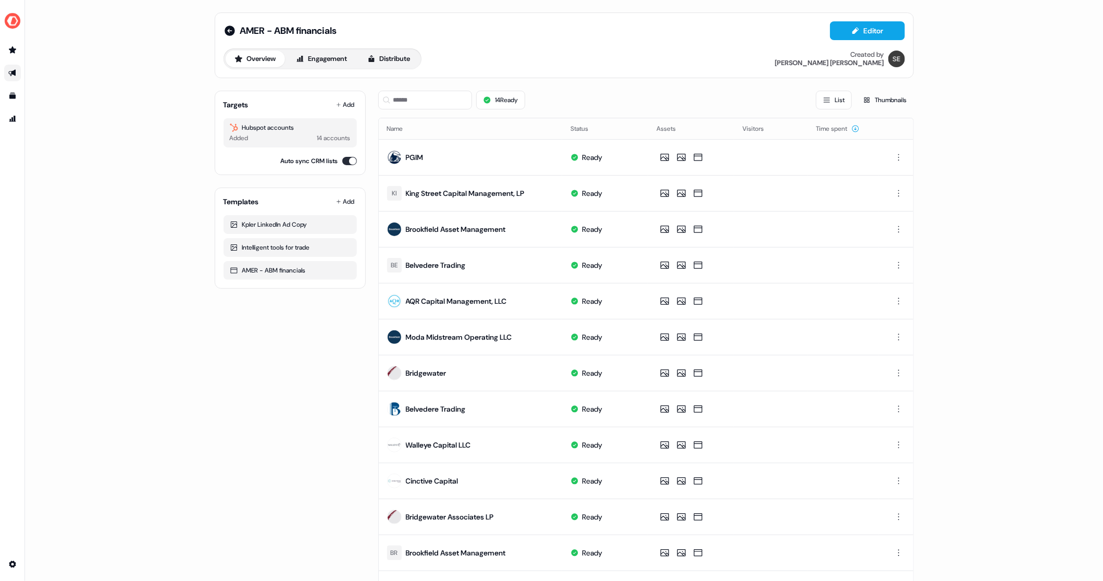
scroll to position [91, 0]
